Goal: Navigation & Orientation: Find specific page/section

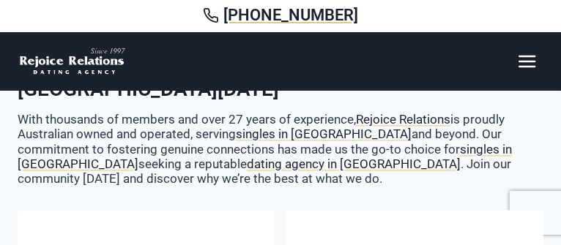
scroll to position [967, 0]
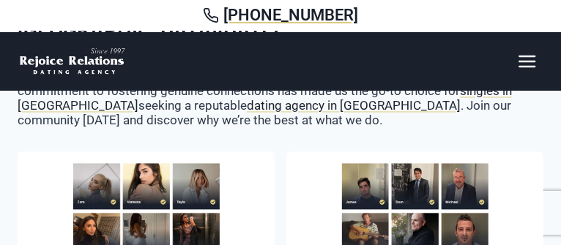
click at [105, 196] on img at bounding box center [146, 237] width 147 height 147
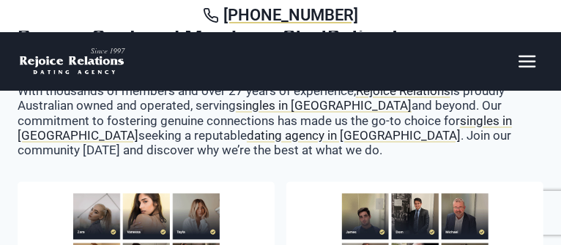
scroll to position [937, 0]
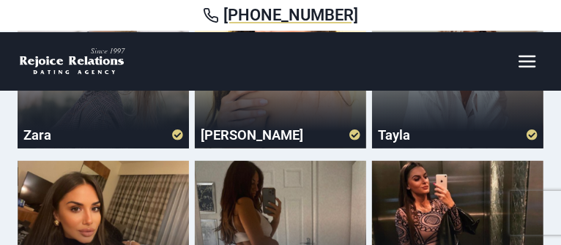
scroll to position [205, 0]
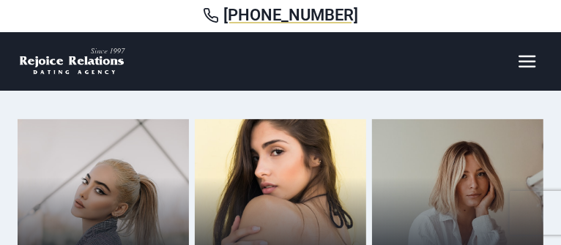
scroll to position [0, 0]
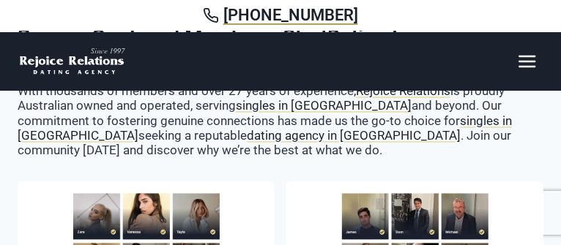
scroll to position [937, 0]
click at [530, 63] on icon "Toggle Menu" at bounding box center [527, 61] width 21 height 21
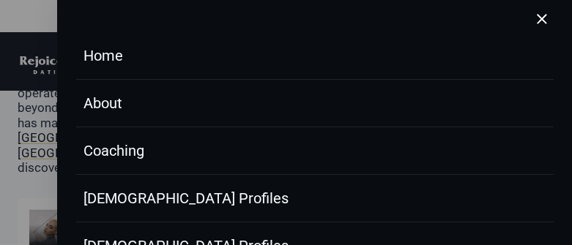
click at [530, 20] on button "Close menu" at bounding box center [541, 19] width 23 height 39
